Goal: Download file/media

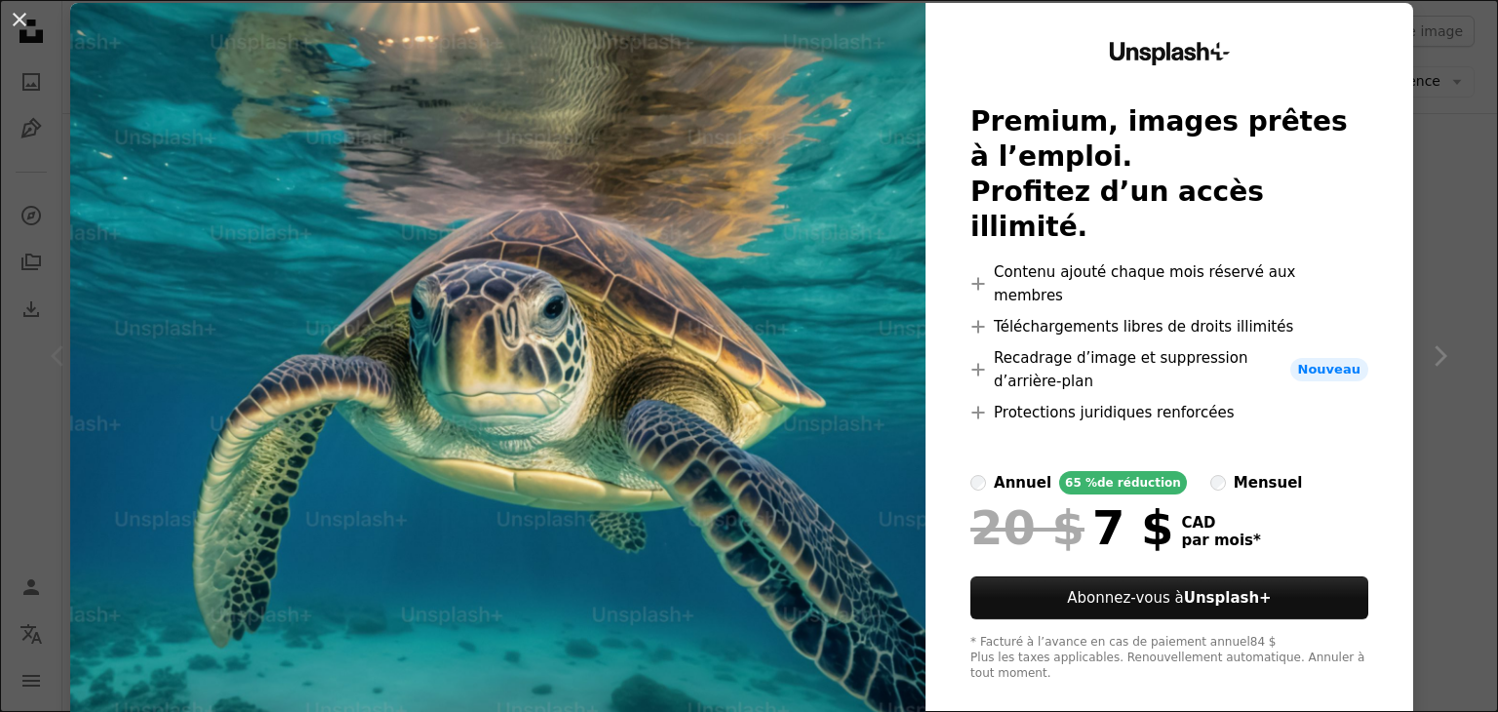
scroll to position [47, 0]
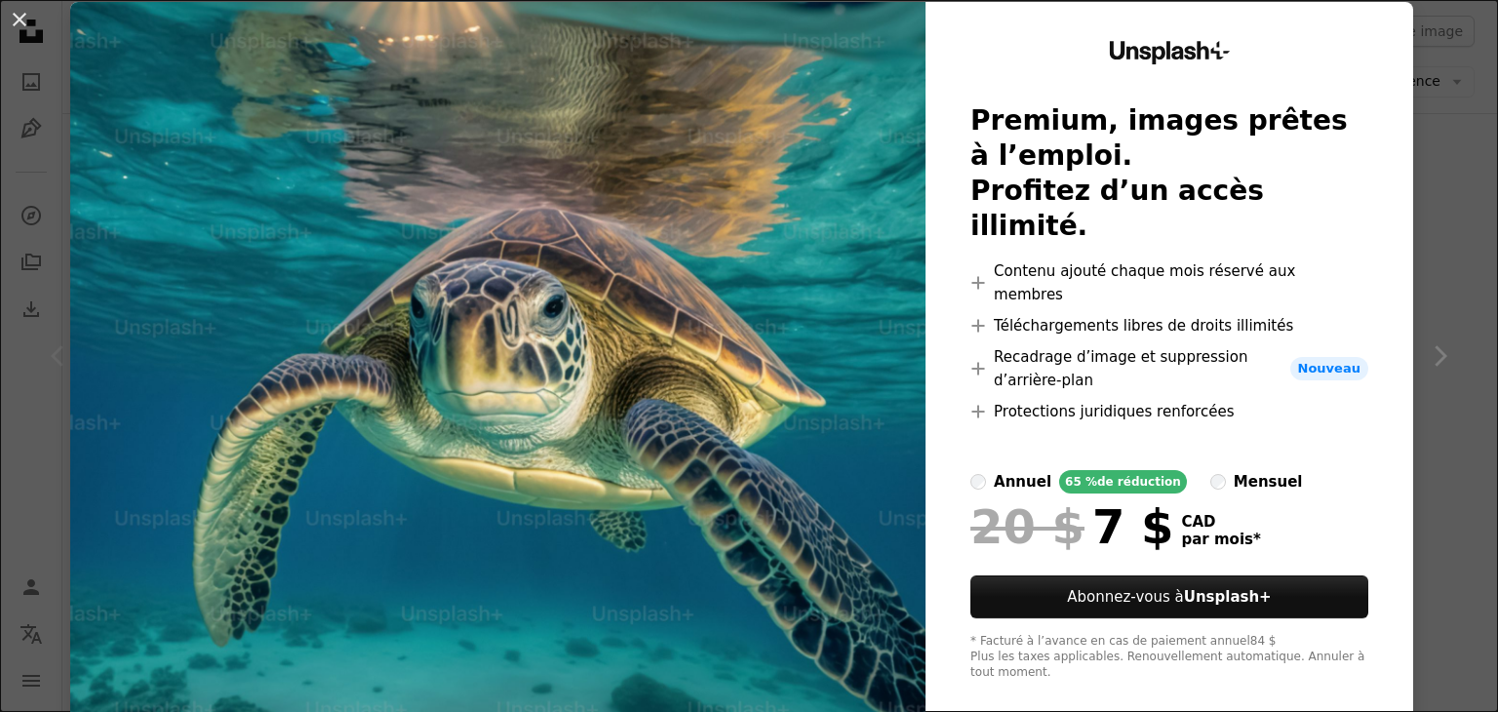
click at [1412, 253] on div "An X shape Unsplash+ Premium, images prêtes à l’emploi. Profitez d’un accès ill…" at bounding box center [749, 356] width 1498 height 712
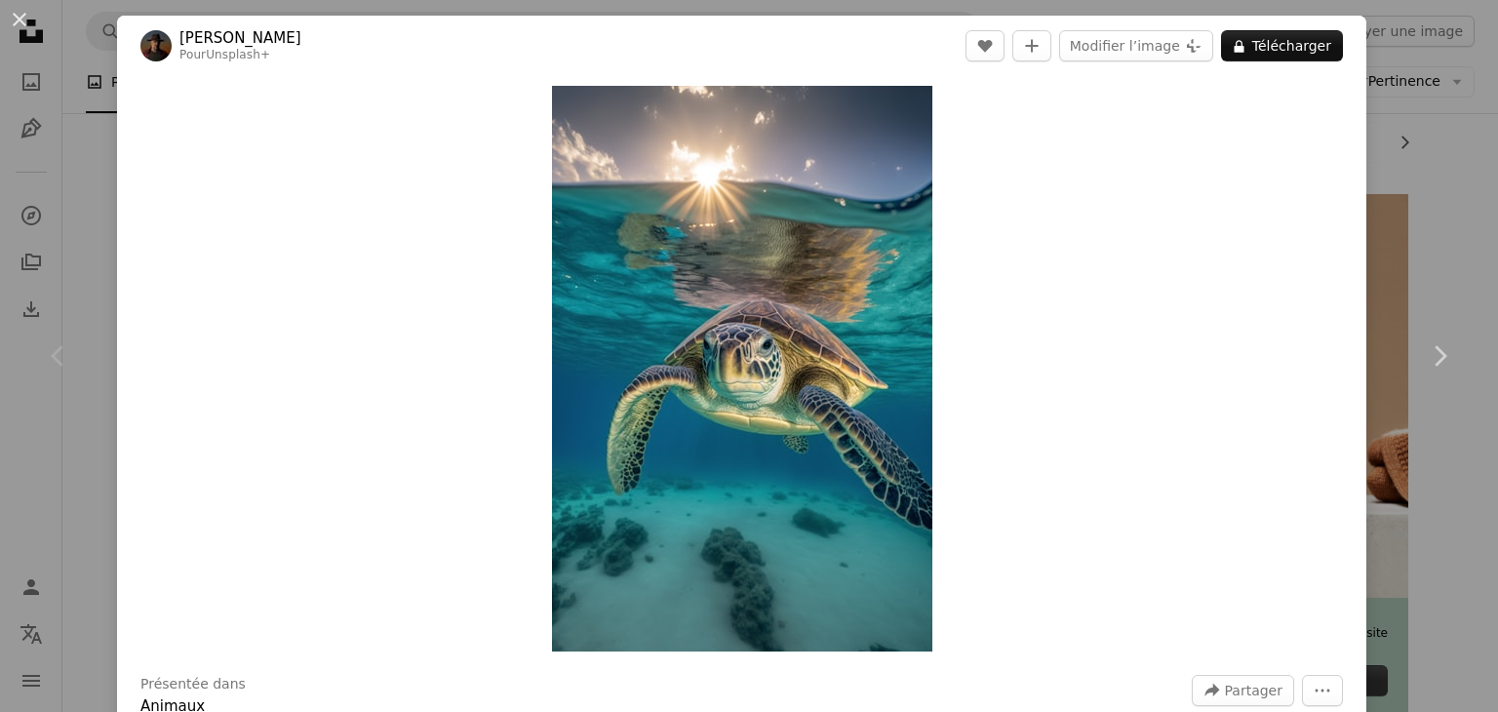
click at [99, 169] on div "An X shape Chevron left Chevron right [PERSON_NAME] Pour Unsplash+ A heart A pl…" at bounding box center [749, 356] width 1498 height 712
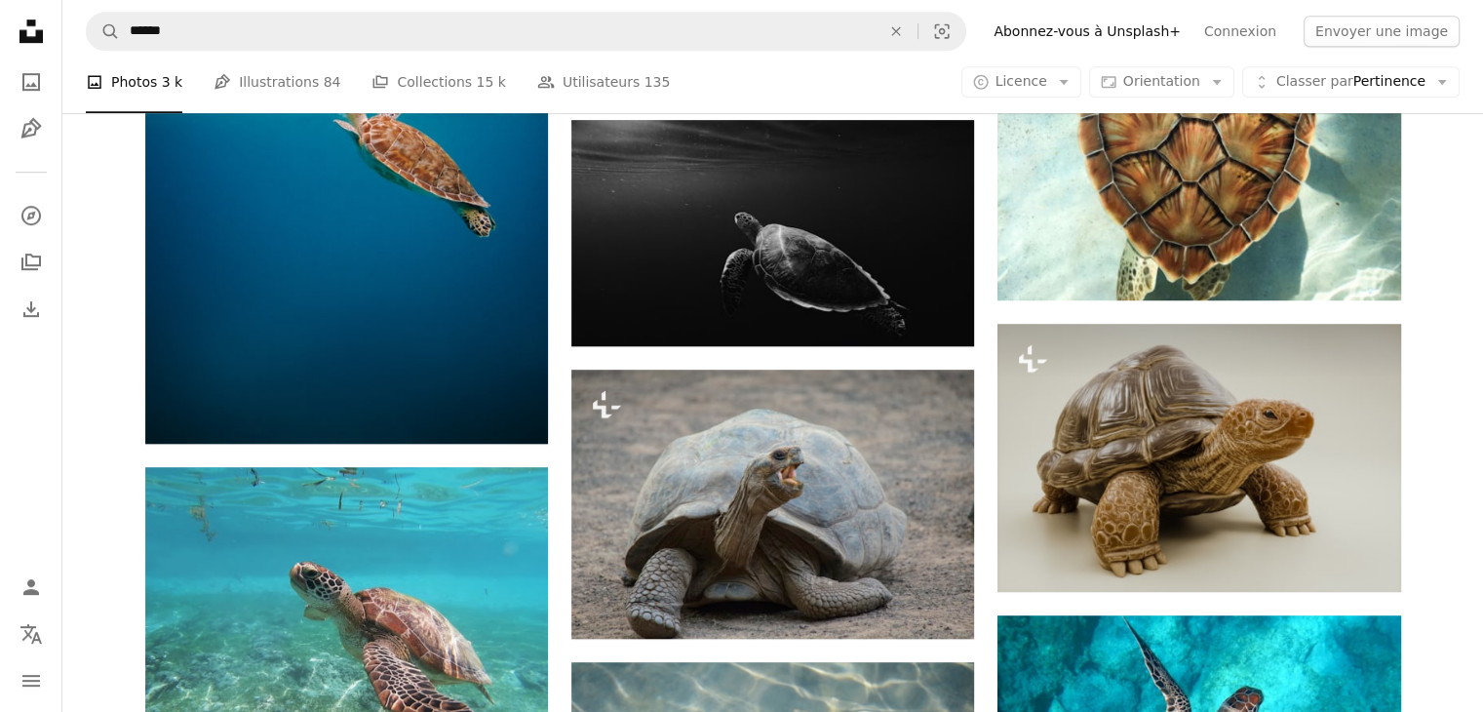
scroll to position [1267, 0]
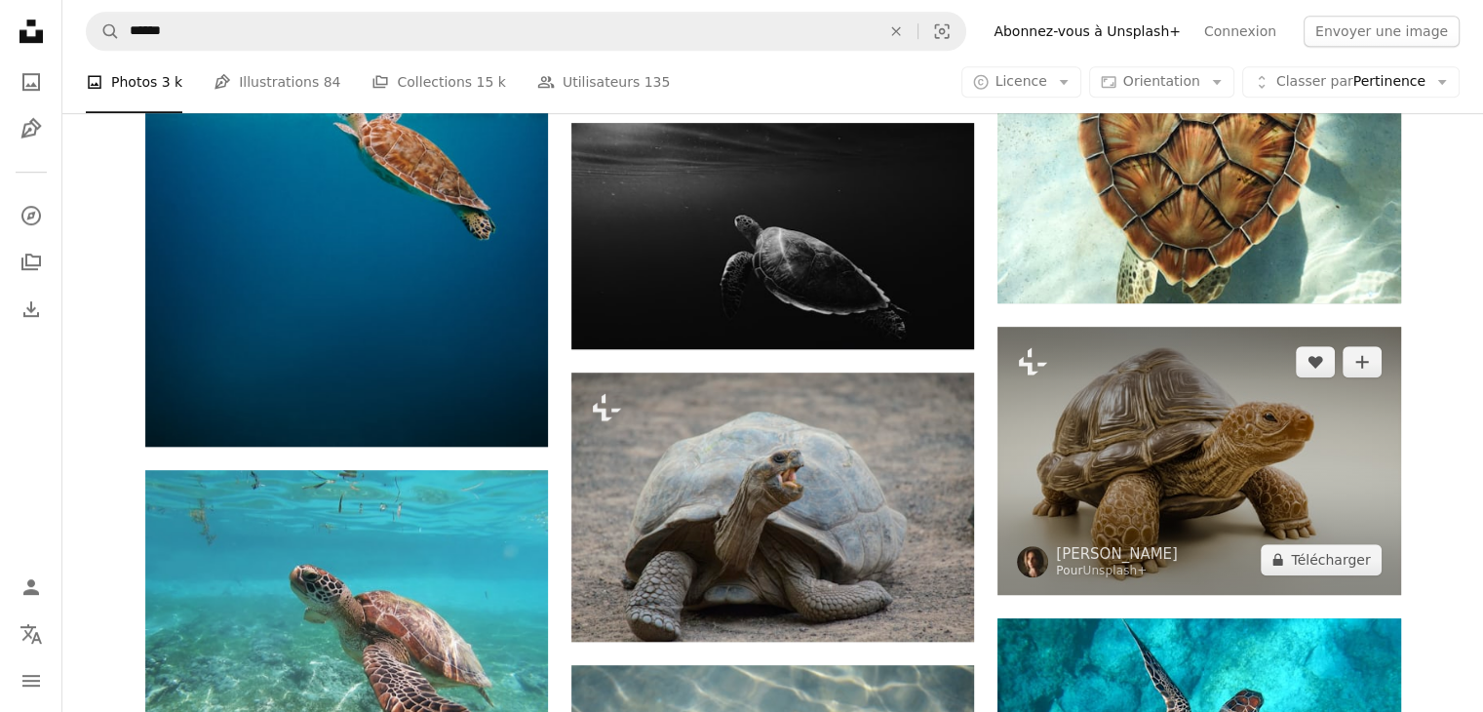
click at [1136, 473] on img at bounding box center [1198, 461] width 403 height 268
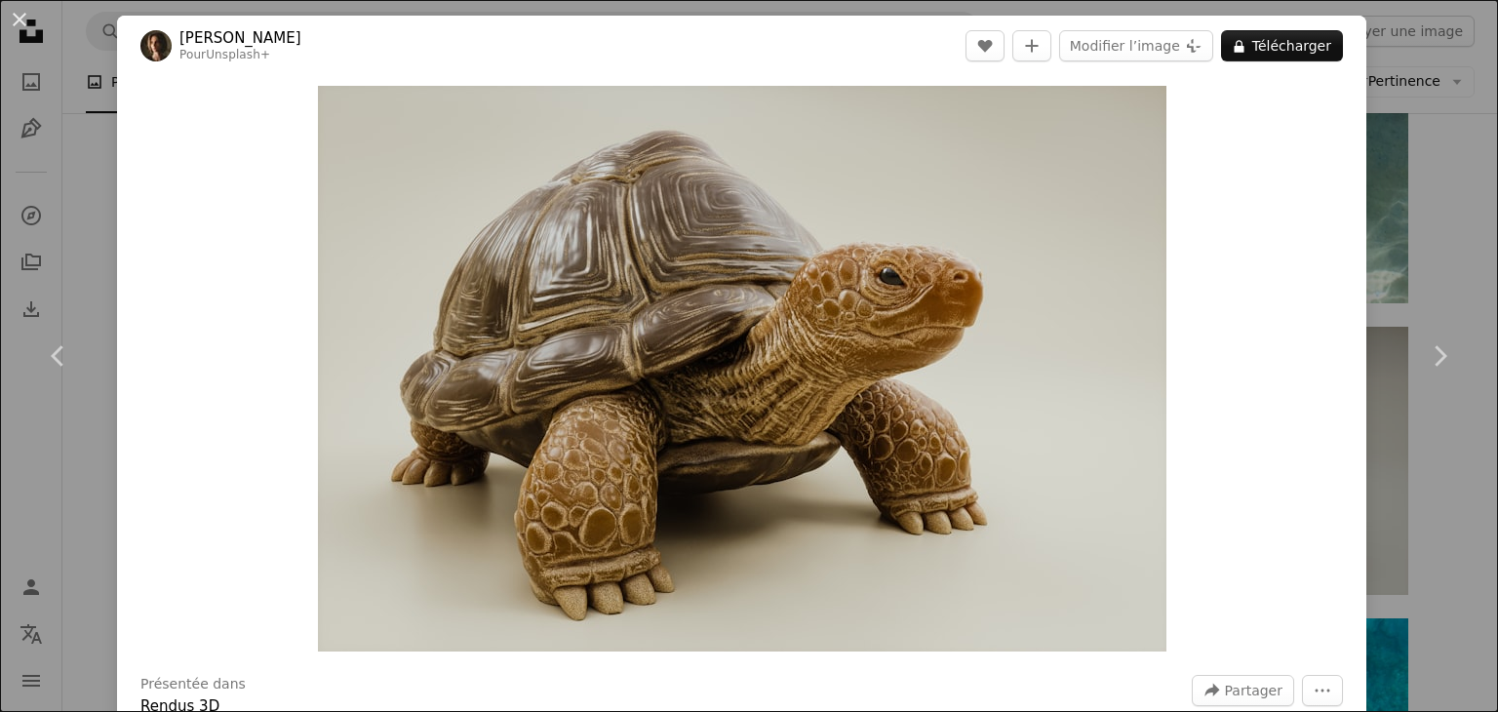
click at [1352, 139] on div "An X shape Chevron left Chevron right [PERSON_NAME] Pour Unsplash+ A heart A pl…" at bounding box center [749, 356] width 1498 height 712
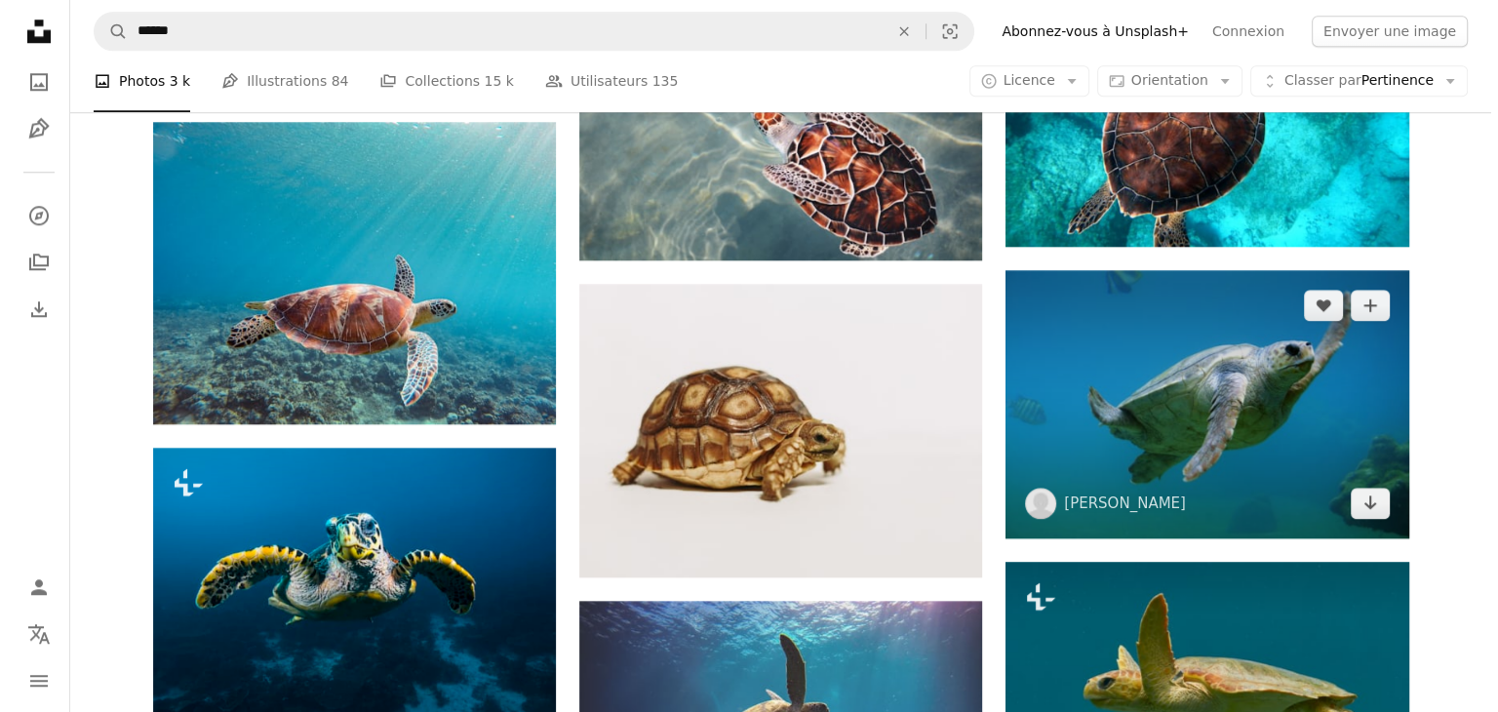
scroll to position [1950, 0]
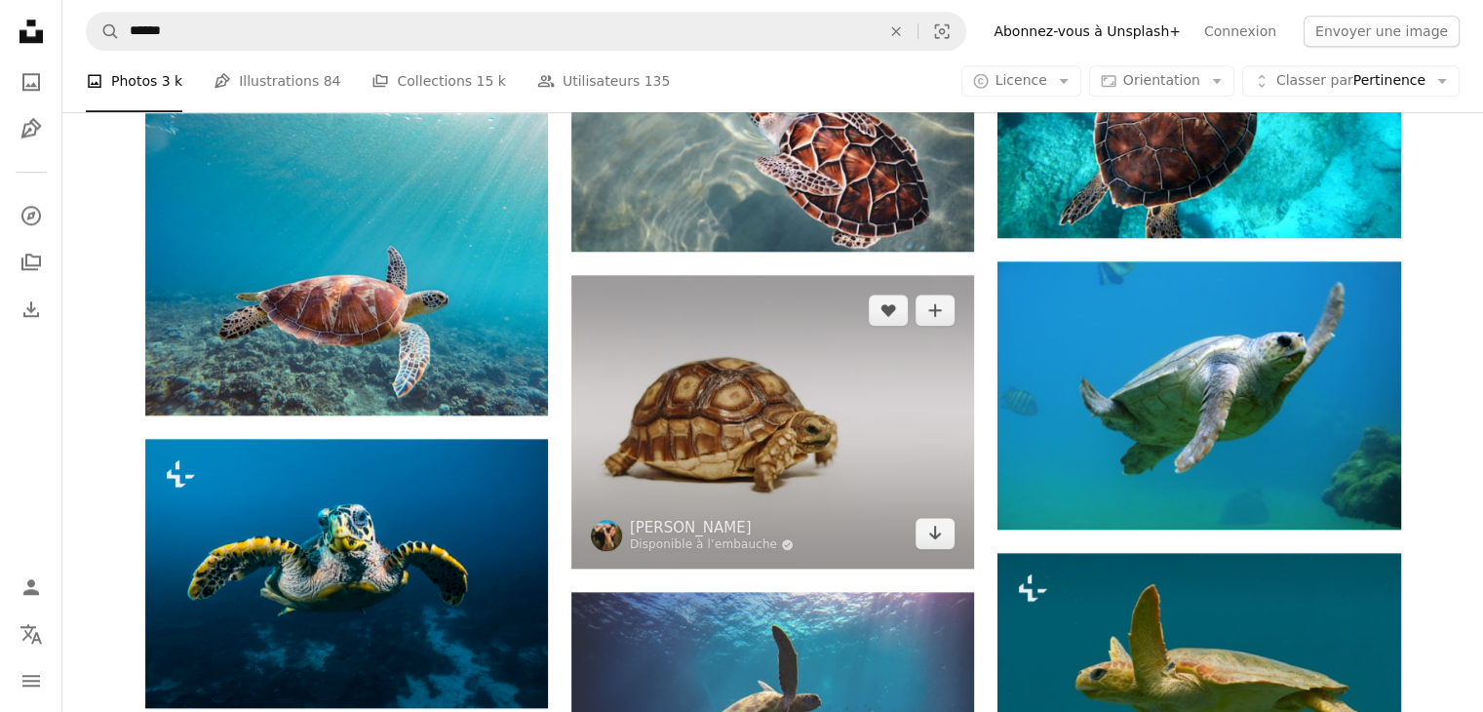
click at [840, 445] on img at bounding box center [772, 421] width 403 height 293
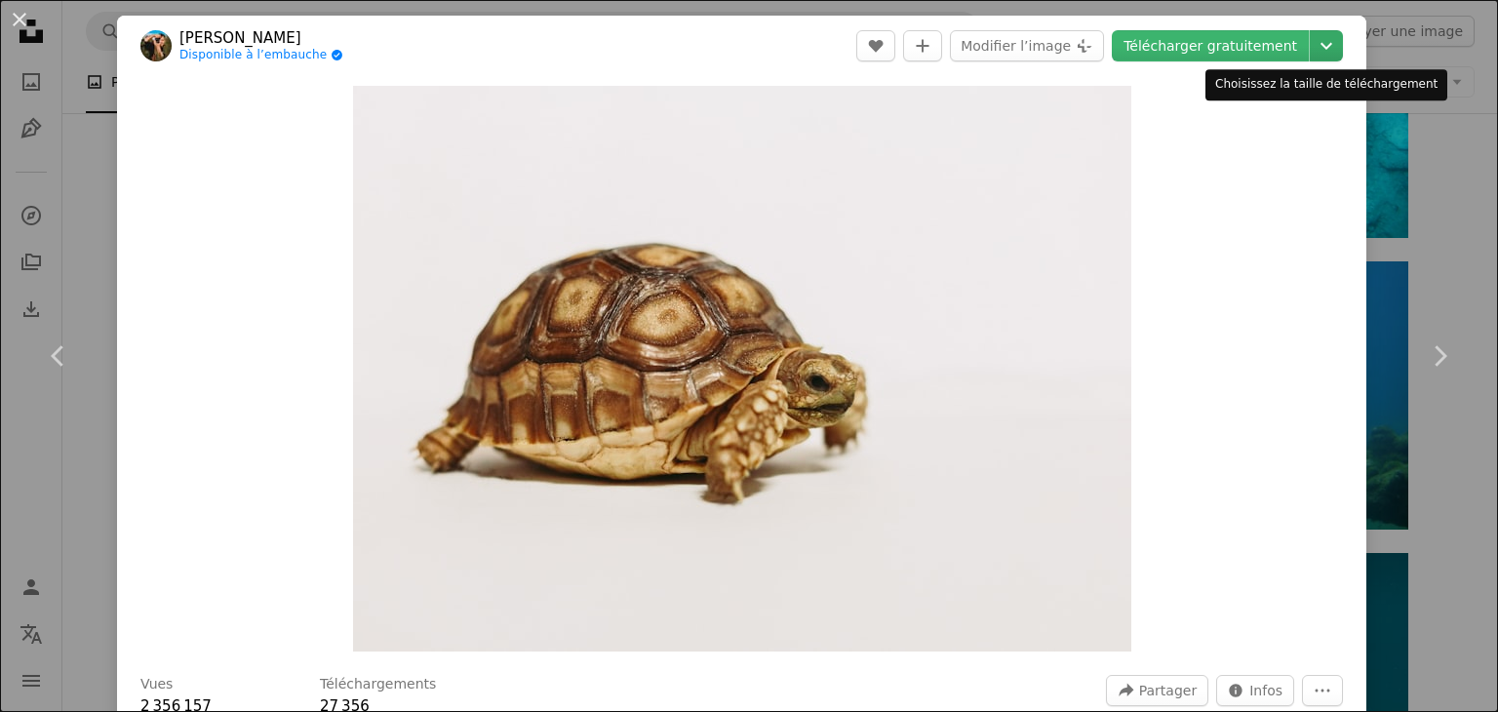
click at [1310, 38] on icon "Chevron down" at bounding box center [1325, 45] width 31 height 23
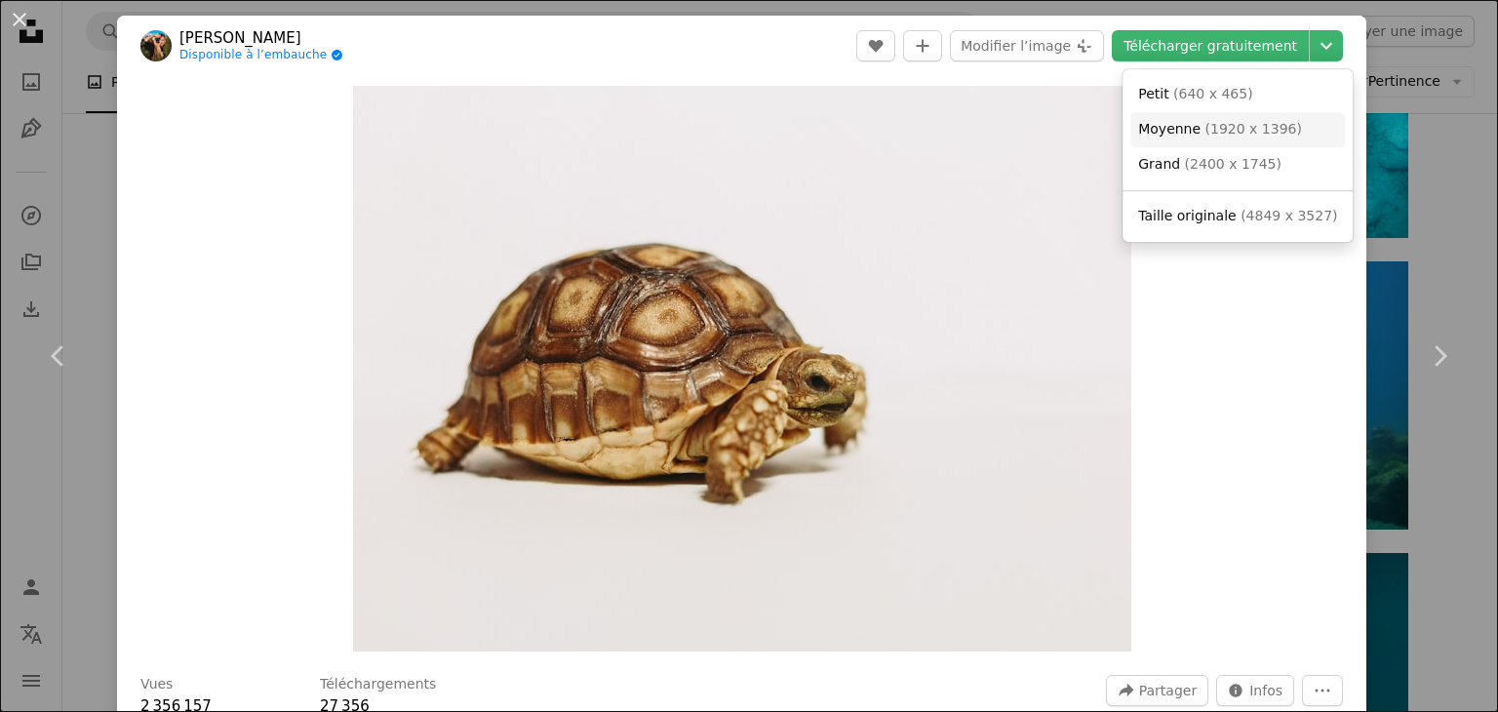
click at [1205, 134] on span "( 1920 x 1396 )" at bounding box center [1253, 129] width 97 height 16
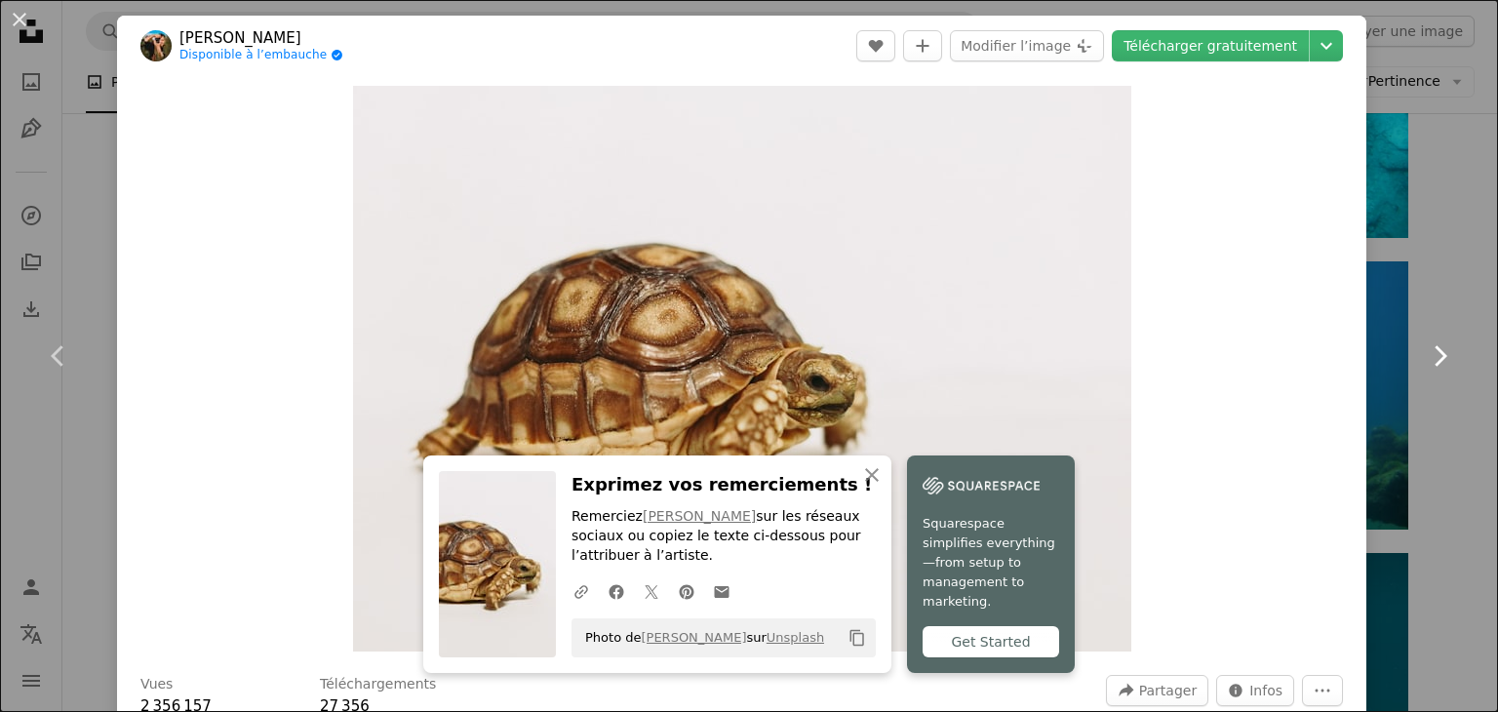
click at [1405, 288] on link "Chevron right" at bounding box center [1439, 355] width 117 height 187
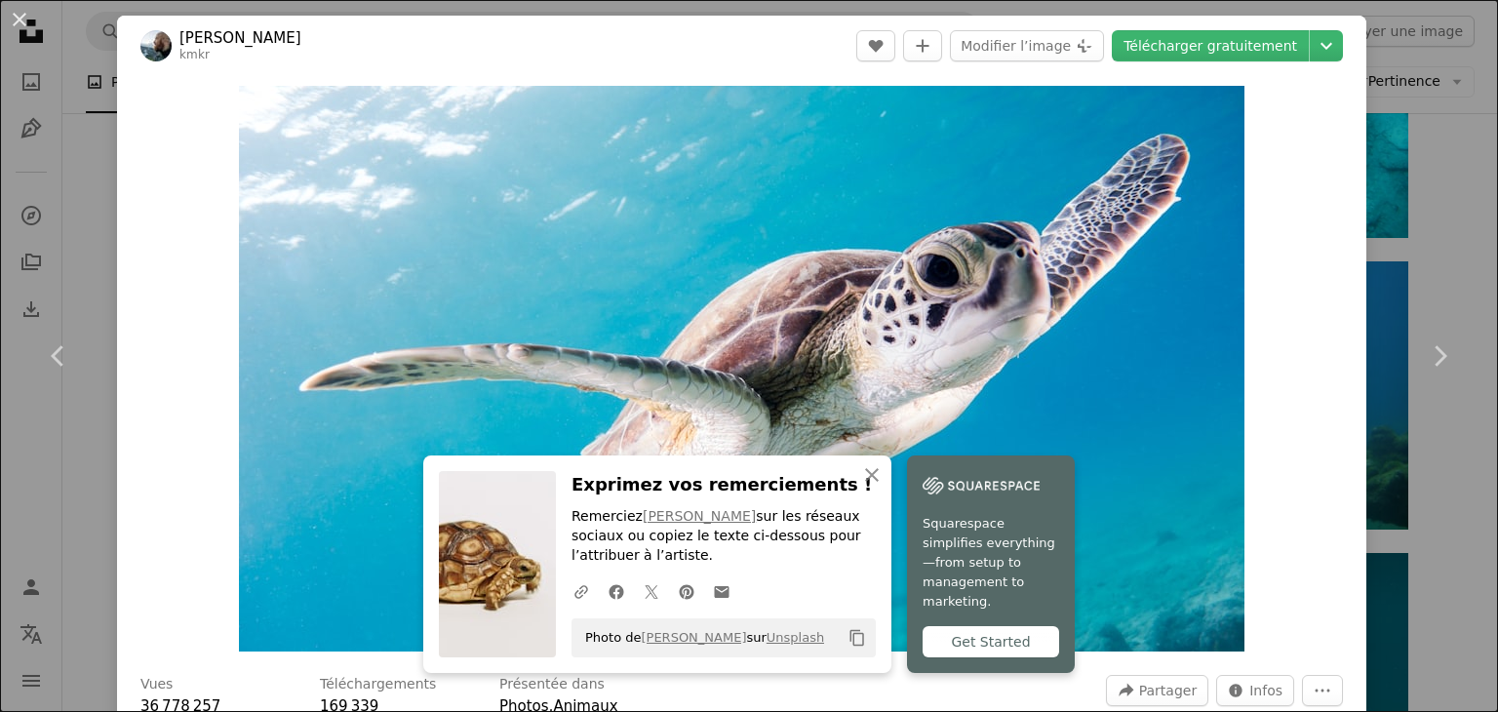
click at [840, 634] on button "Copy content" at bounding box center [856, 637] width 33 height 33
